Goal: Transaction & Acquisition: Purchase product/service

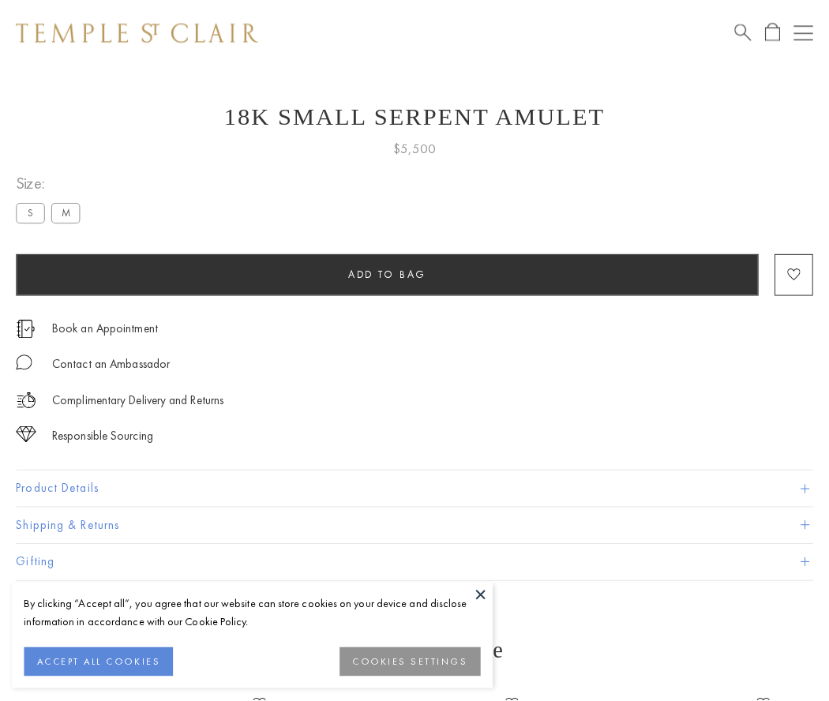
scroll to position [63, 0]
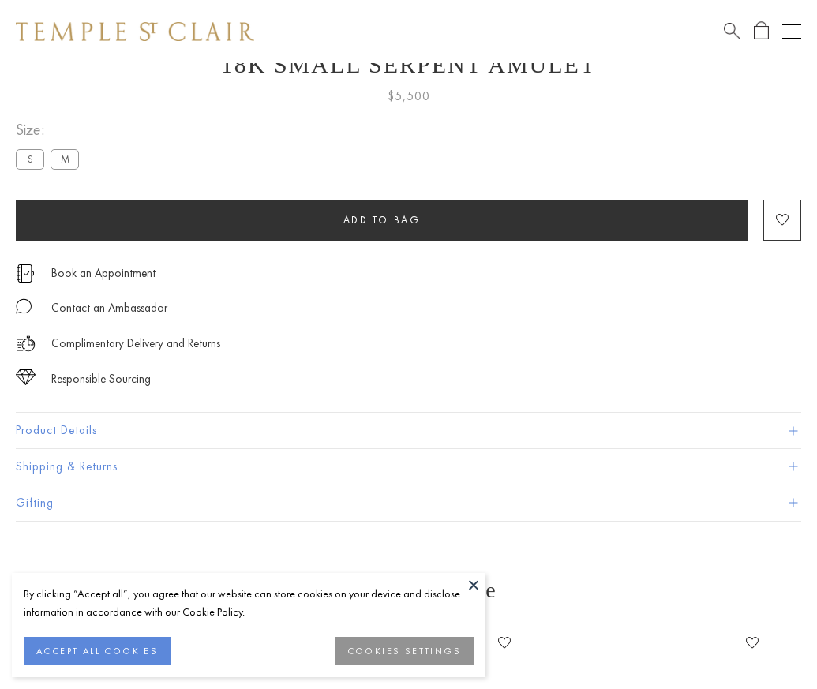
click at [381, 220] on span "Add to bag" at bounding box center [382, 219] width 77 height 13
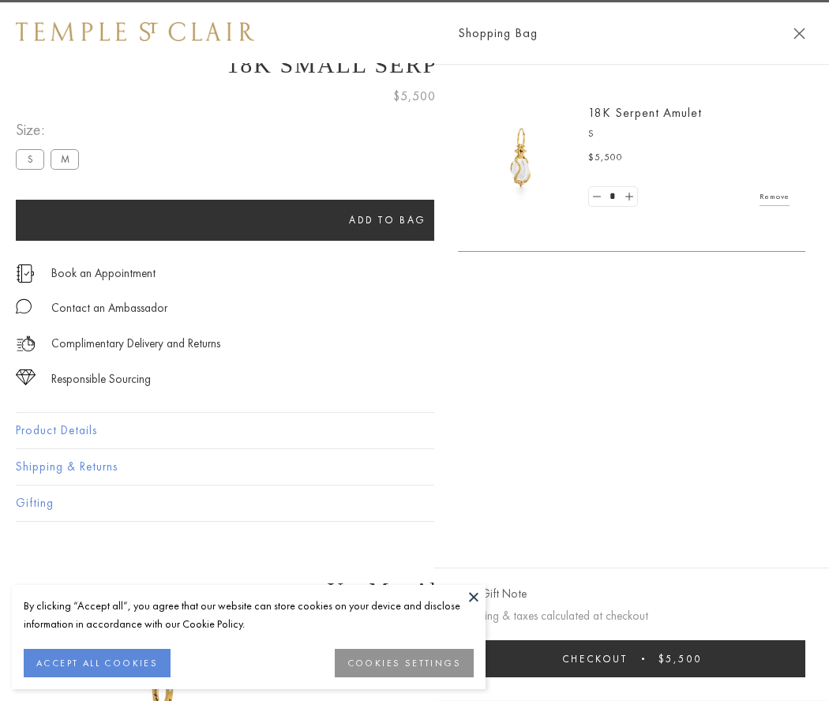
click at [806, 659] on button "Checkout $5,500" at bounding box center [631, 658] width 347 height 37
